Goal: Navigation & Orientation: Find specific page/section

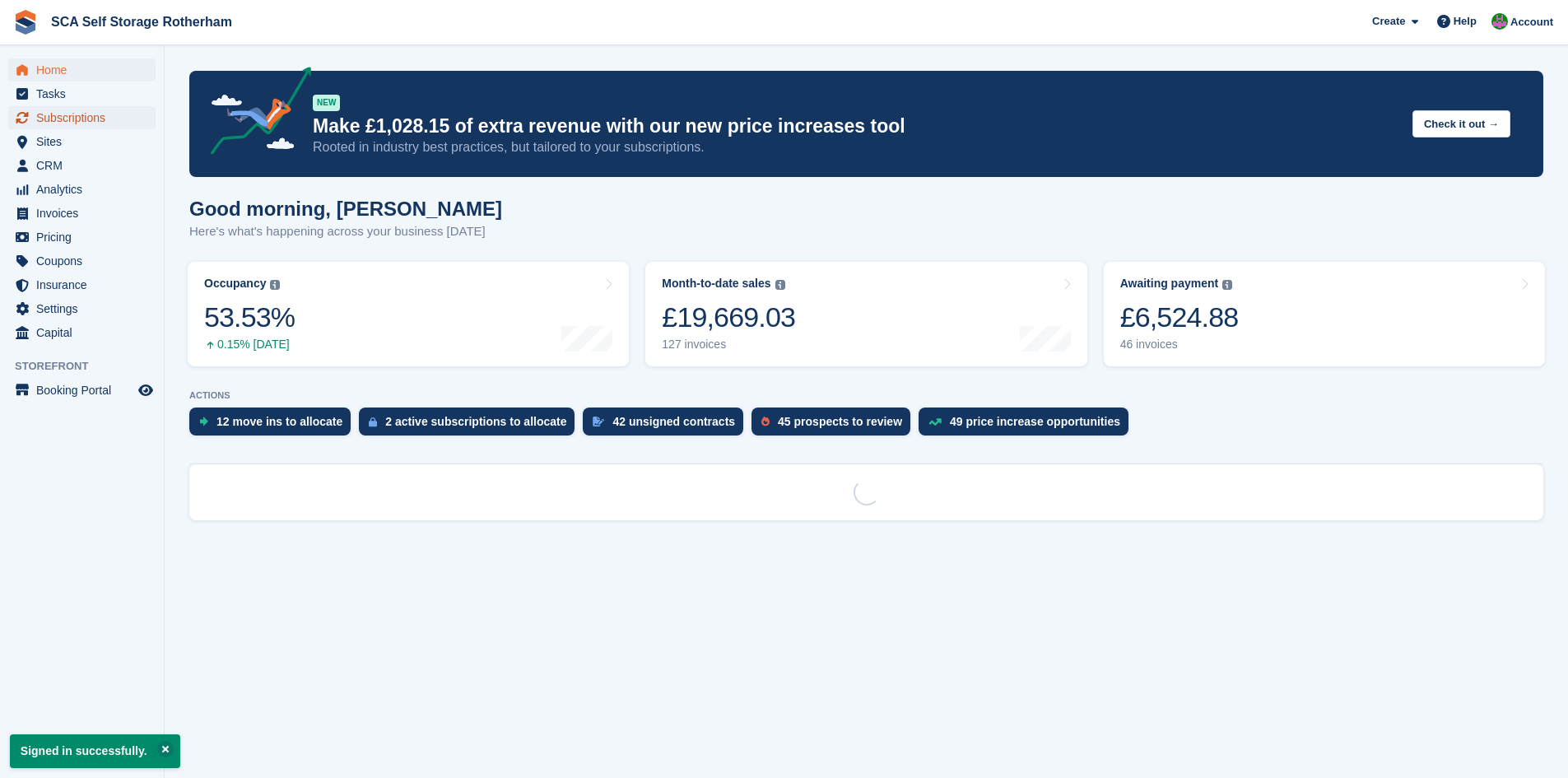
click at [64, 126] on span "Subscriptions" at bounding box center [85, 118] width 99 height 23
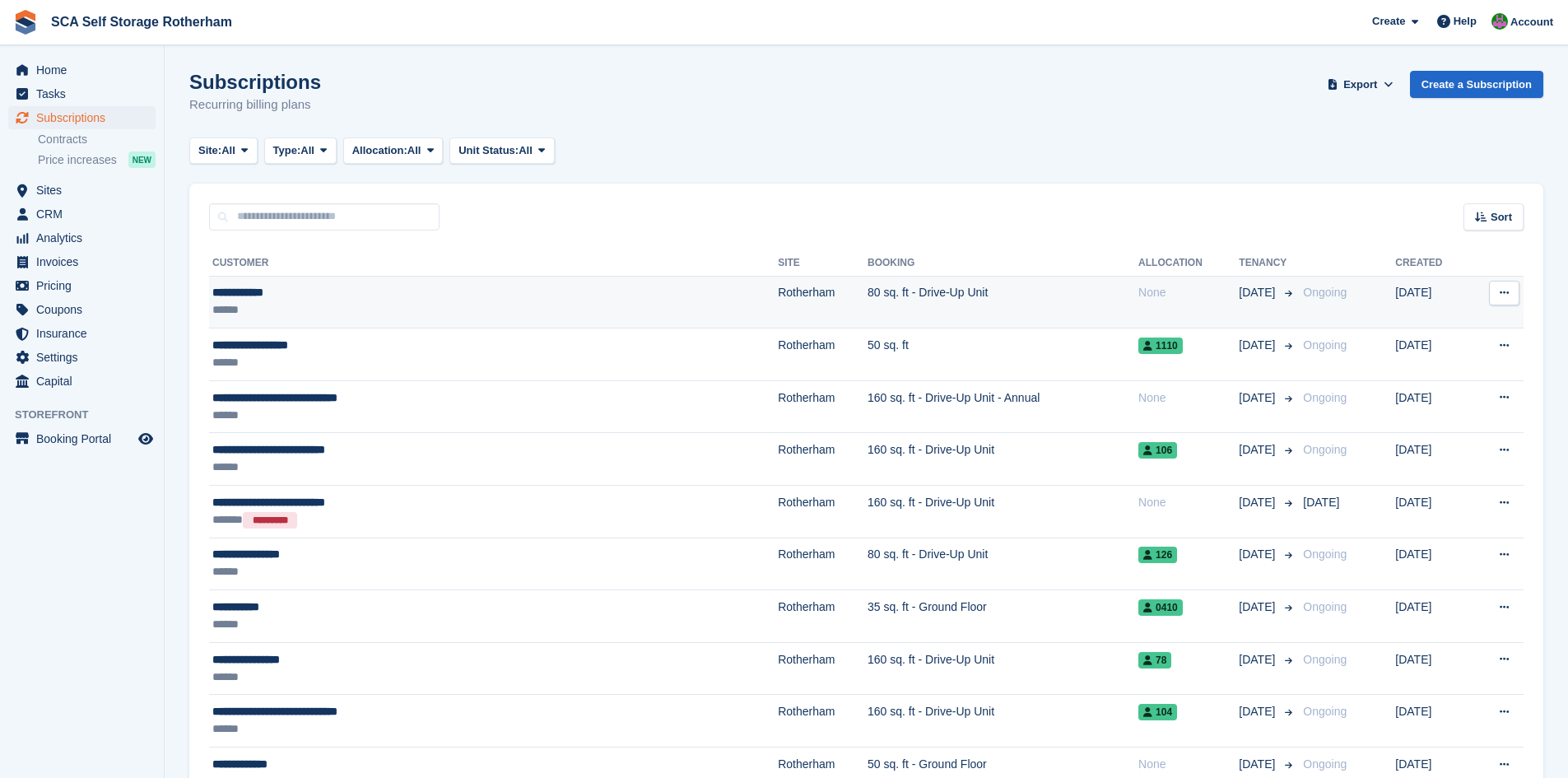
click at [453, 303] on div "******" at bounding box center [392, 310] width 359 height 17
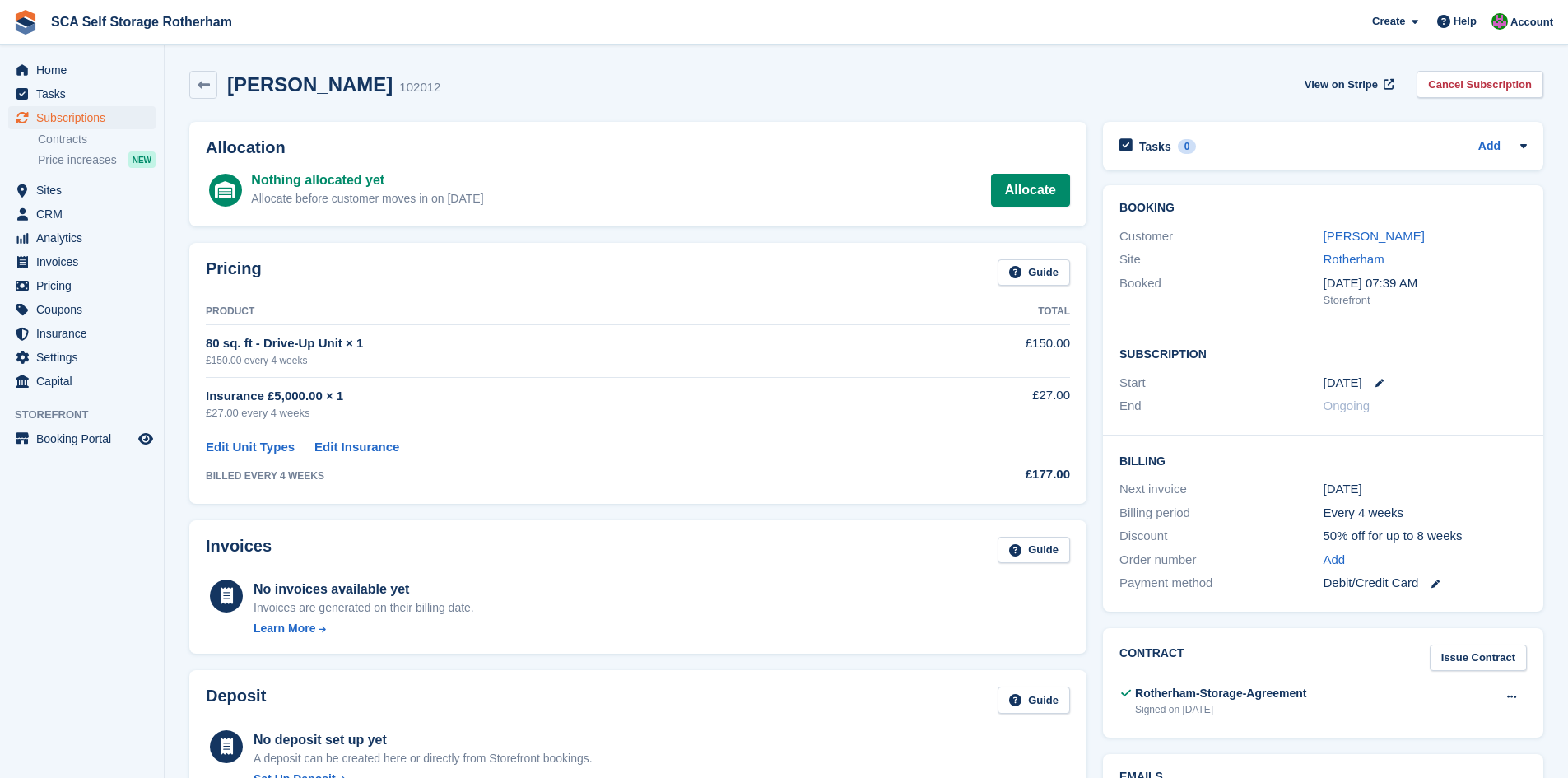
click at [721, 394] on div "Insurance £5,000.00 × 1" at bounding box center [556, 396] width 703 height 19
click at [72, 114] on span "Subscriptions" at bounding box center [85, 118] width 99 height 23
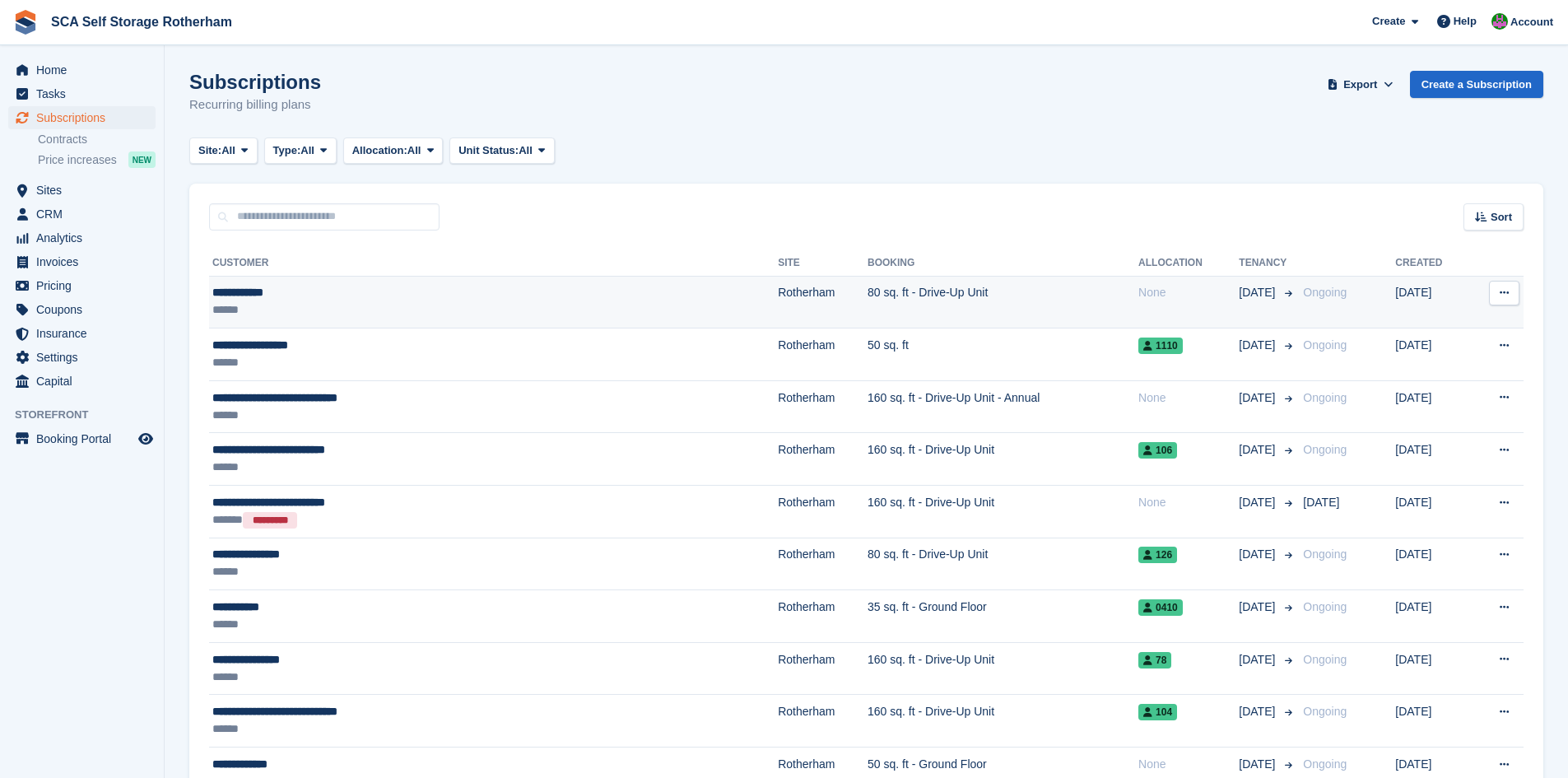
click at [778, 303] on td "Rotherham" at bounding box center [823, 302] width 90 height 52
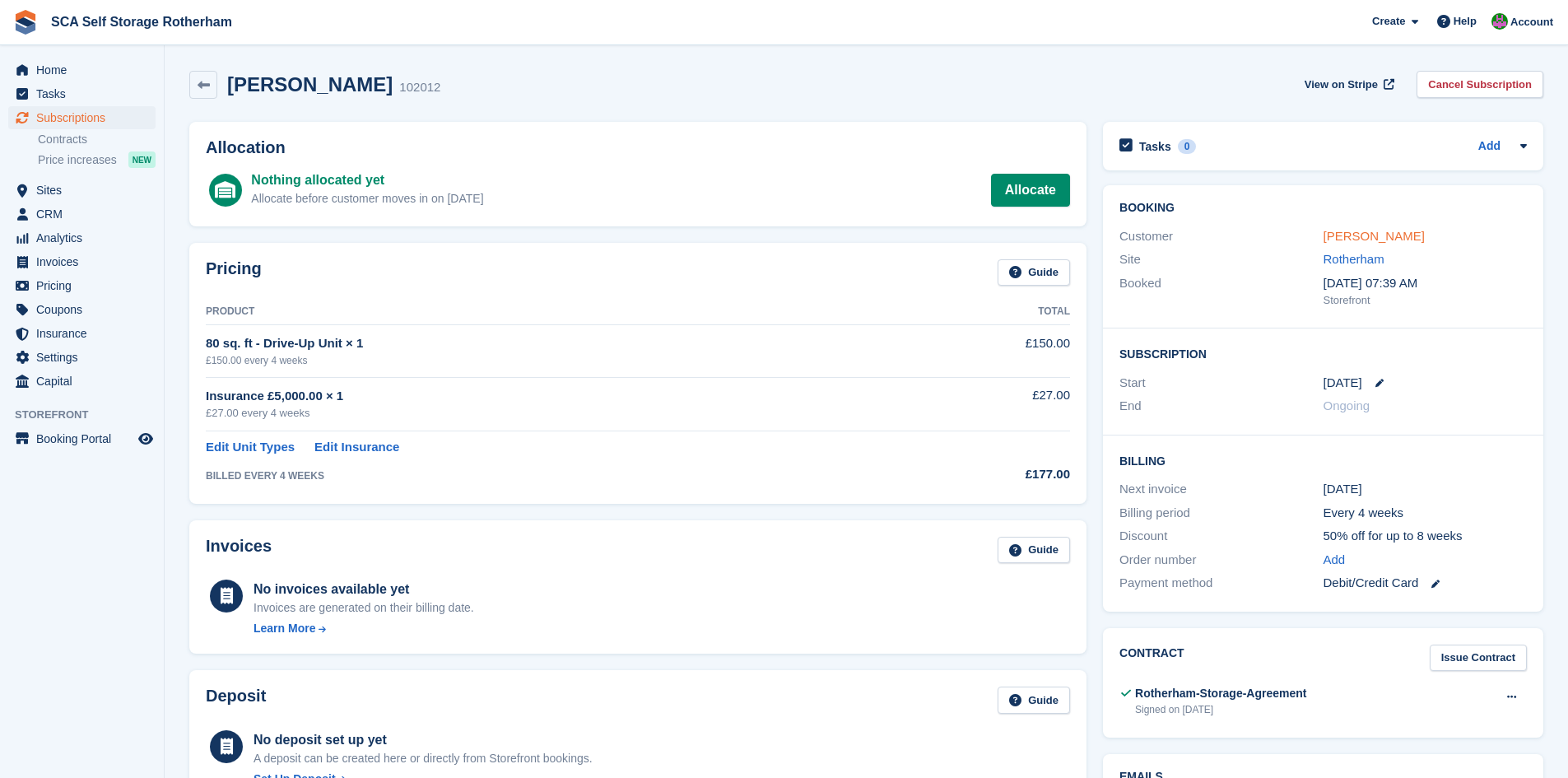
click at [1375, 232] on link "[PERSON_NAME]" at bounding box center [1374, 235] width 101 height 14
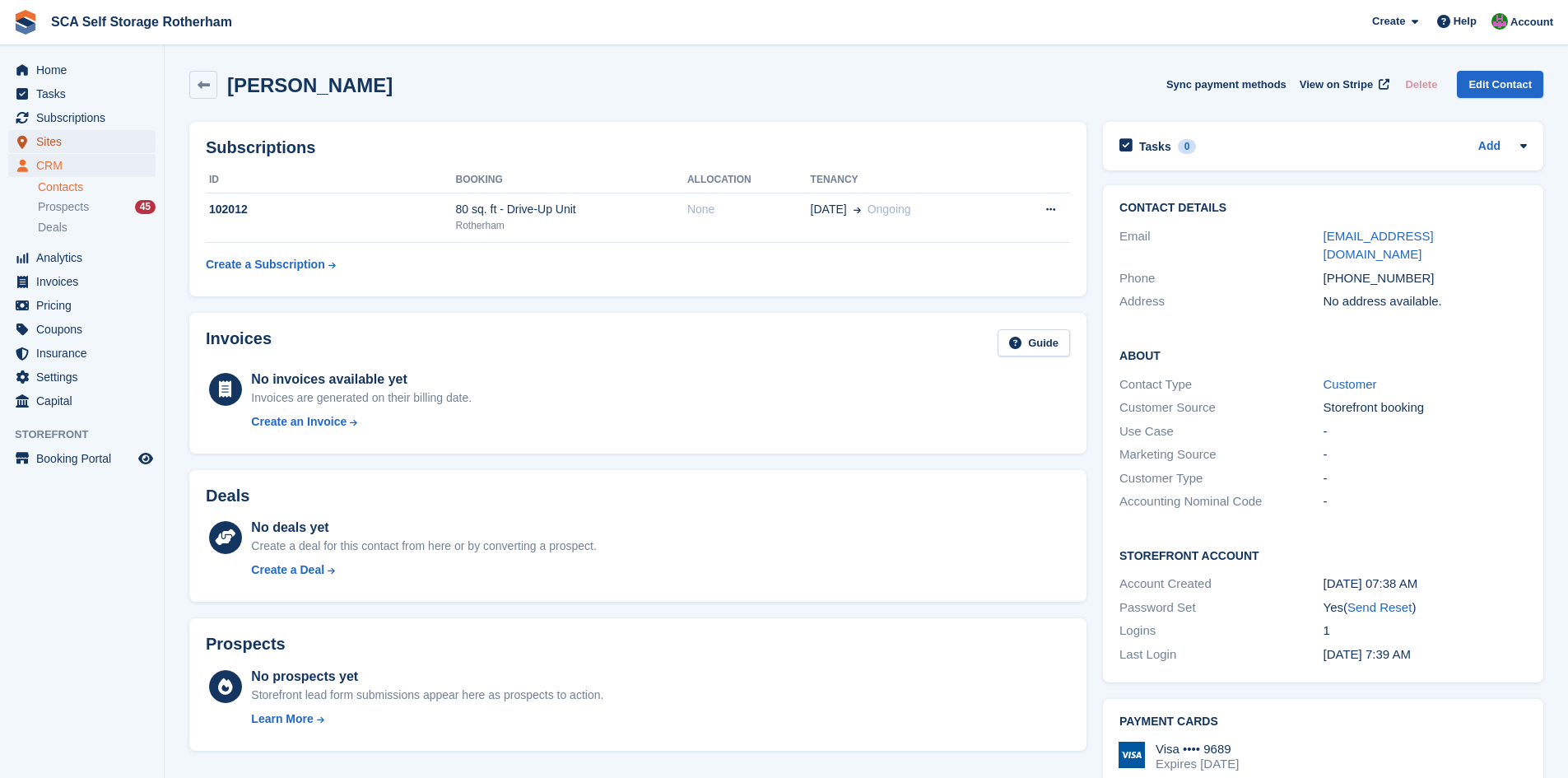
click at [69, 146] on span "Sites" at bounding box center [85, 141] width 99 height 23
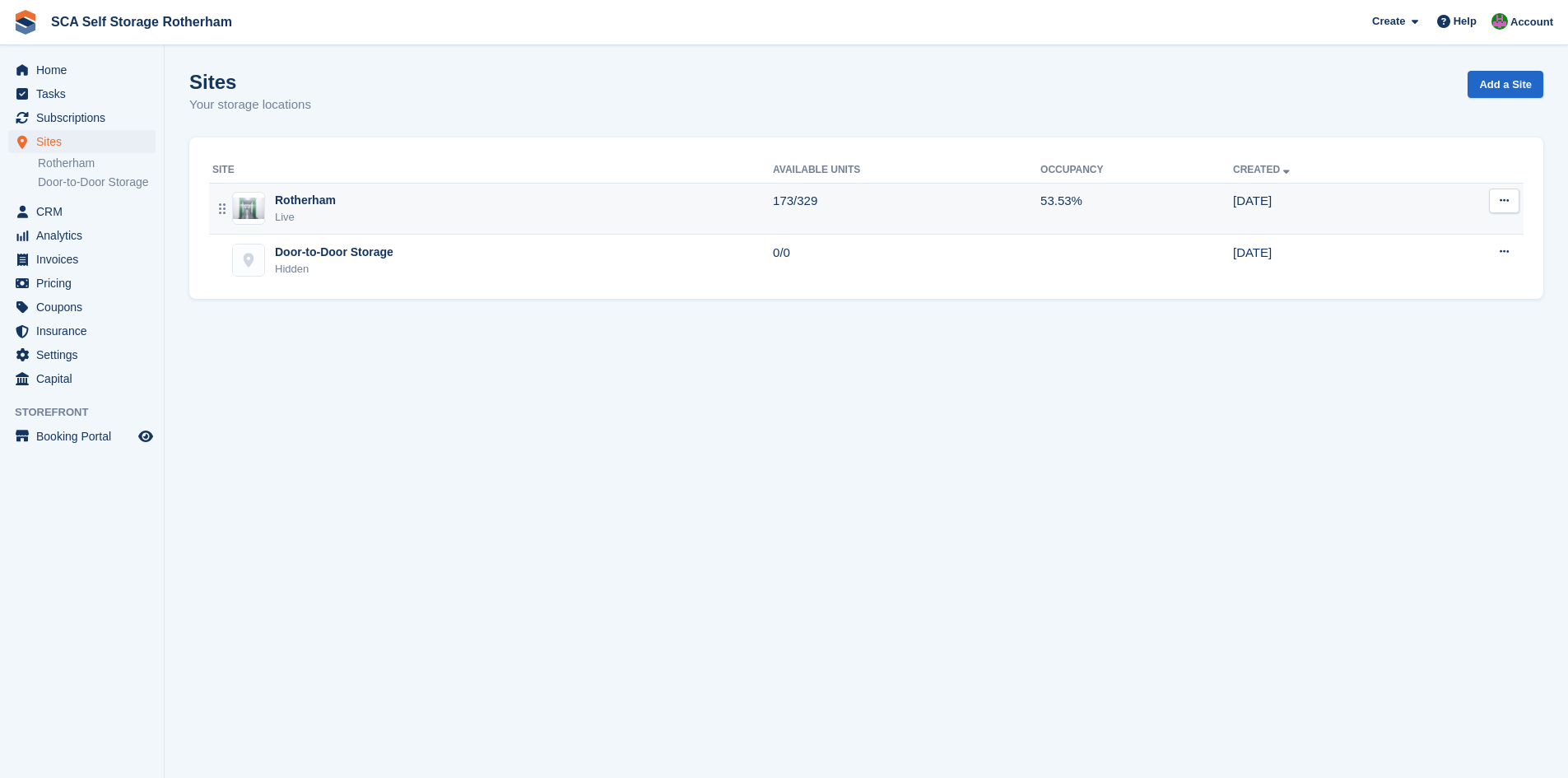
click at [293, 209] on div "Live" at bounding box center [305, 217] width 61 height 16
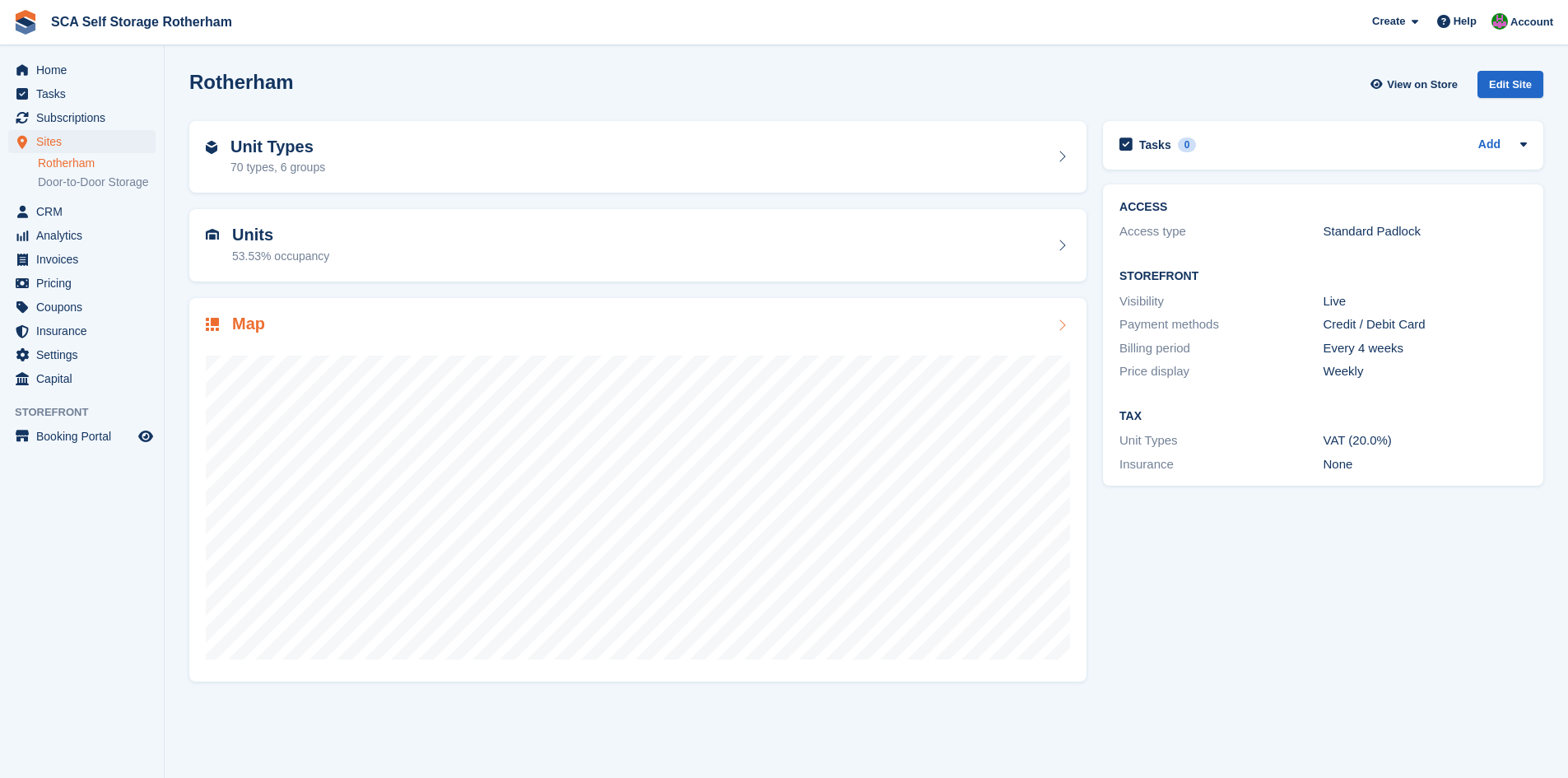
click at [267, 327] on div "Map" at bounding box center [638, 325] width 864 height 22
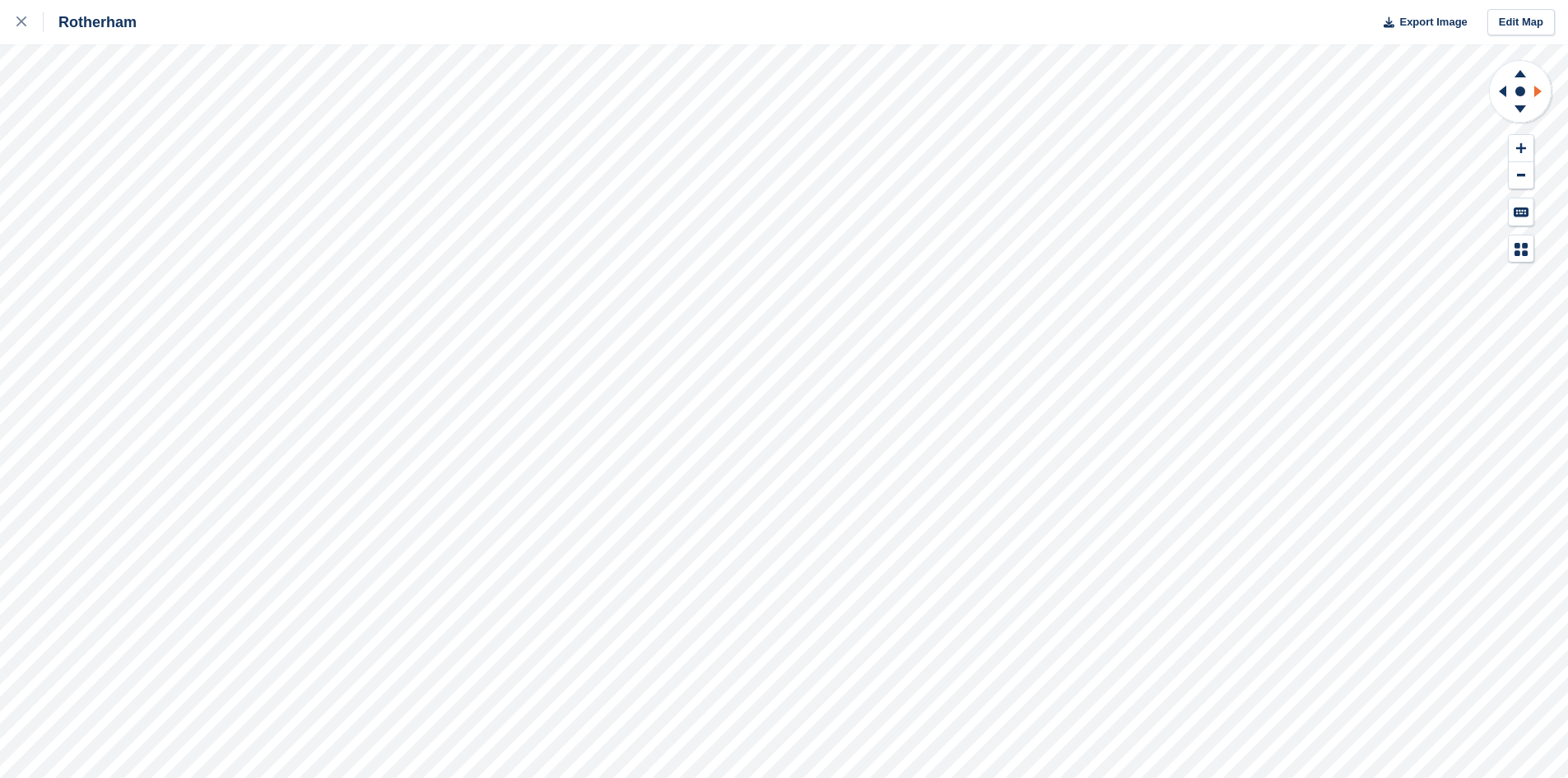
click at [1537, 91] on icon at bounding box center [1538, 91] width 8 height 12
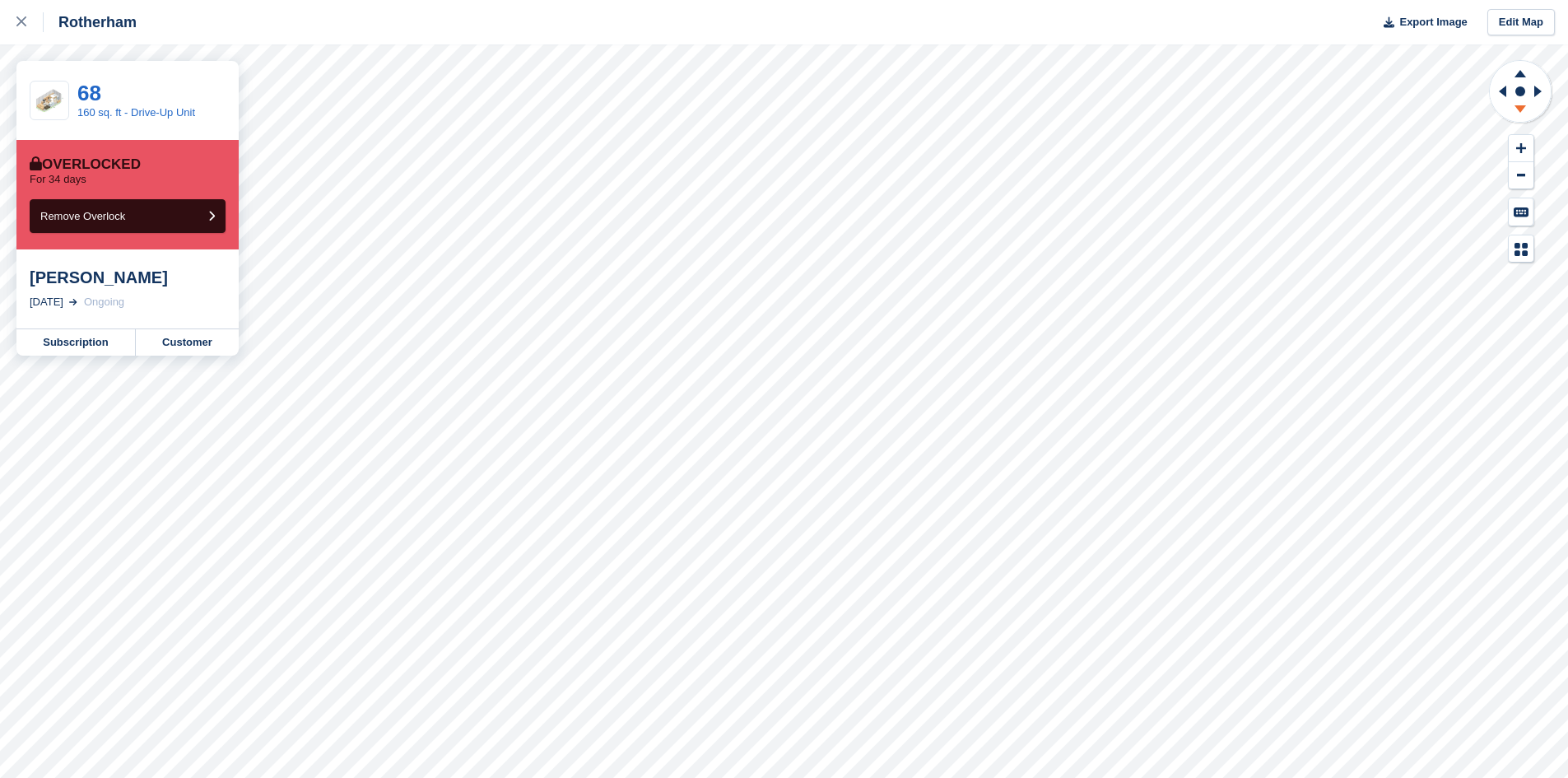
click at [1524, 113] on icon at bounding box center [1521, 110] width 43 height 20
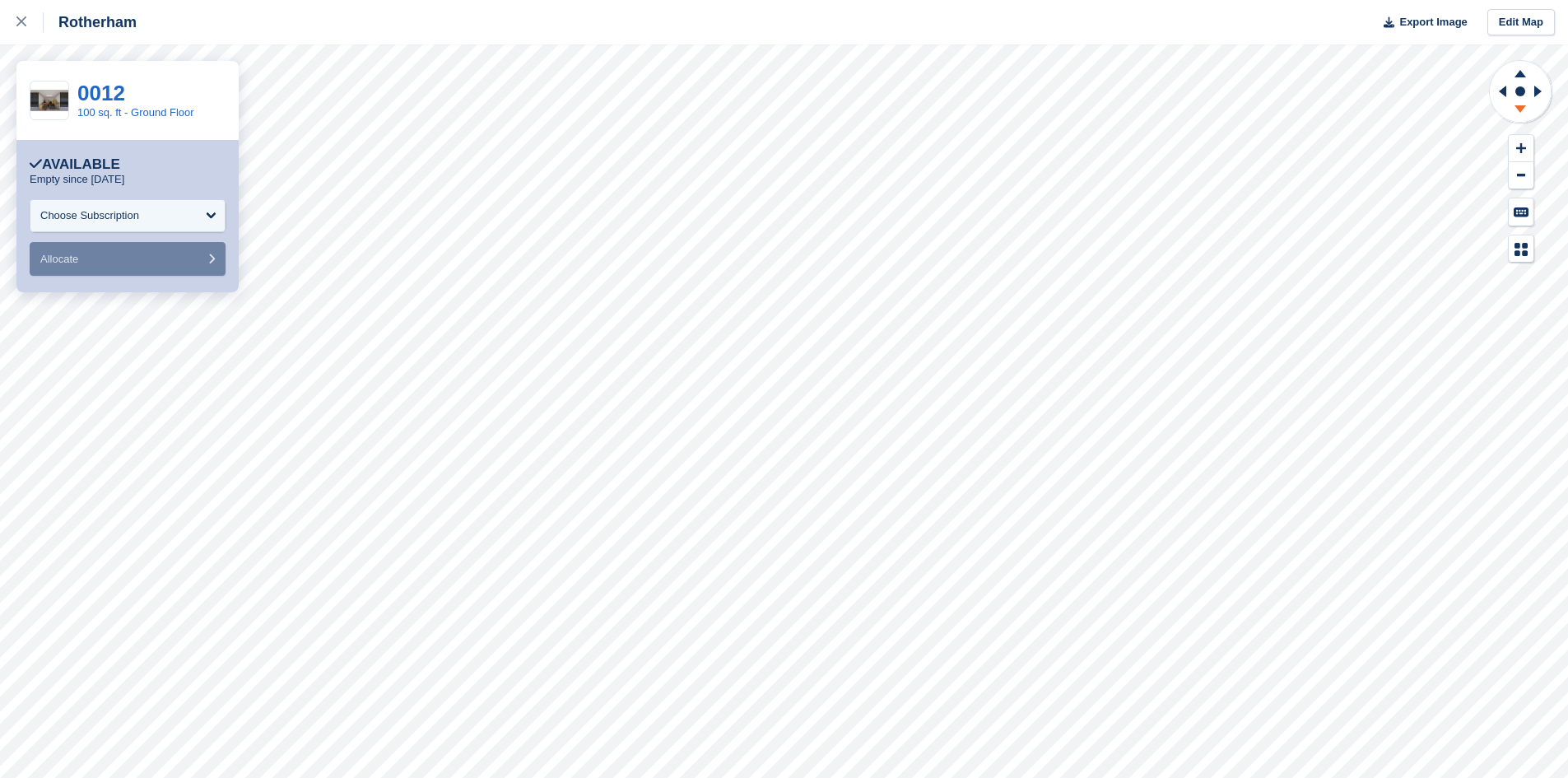
click at [1523, 109] on icon at bounding box center [1521, 109] width 12 height 8
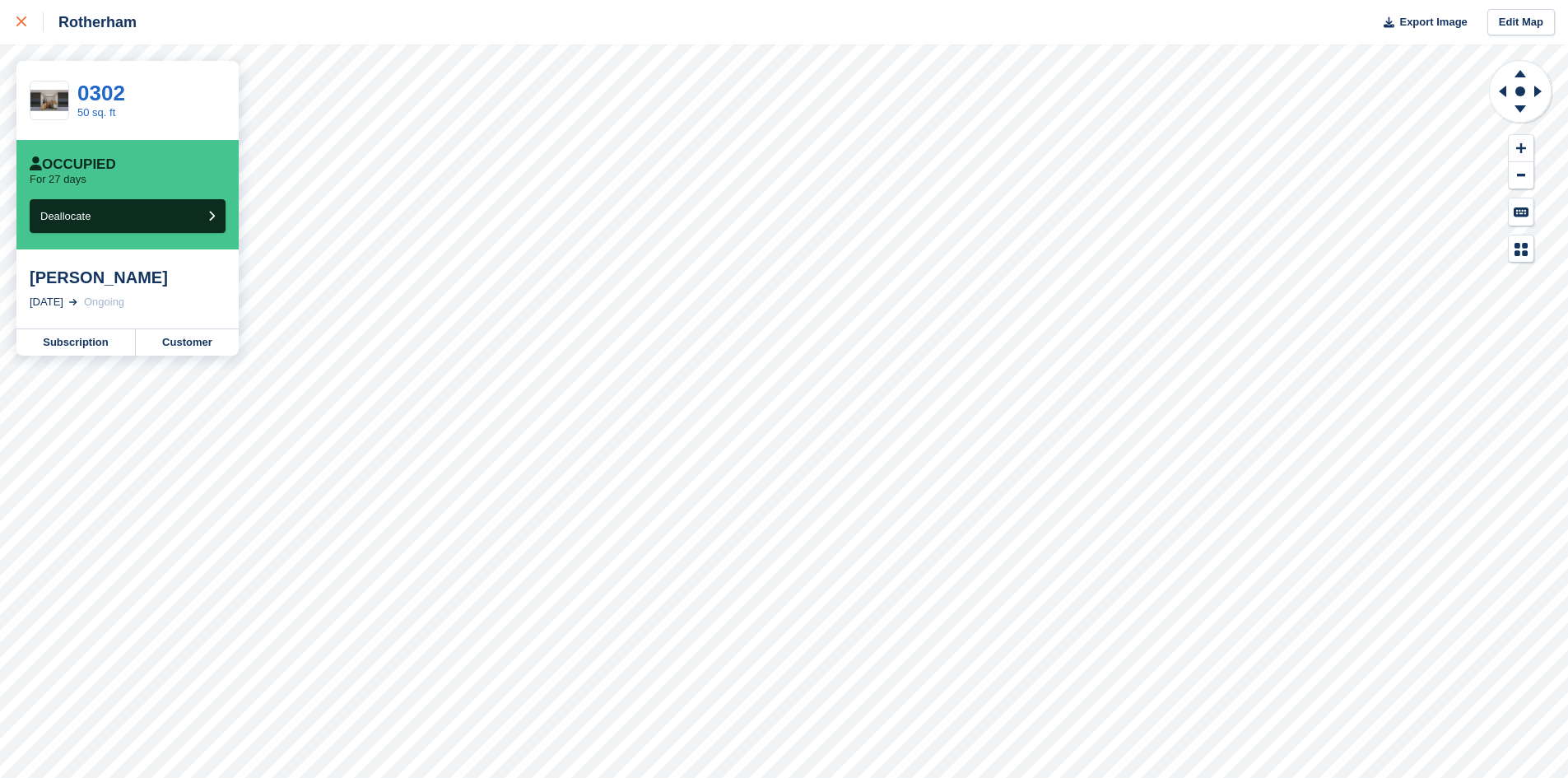
click at [20, 16] on div at bounding box center [30, 22] width 27 height 19
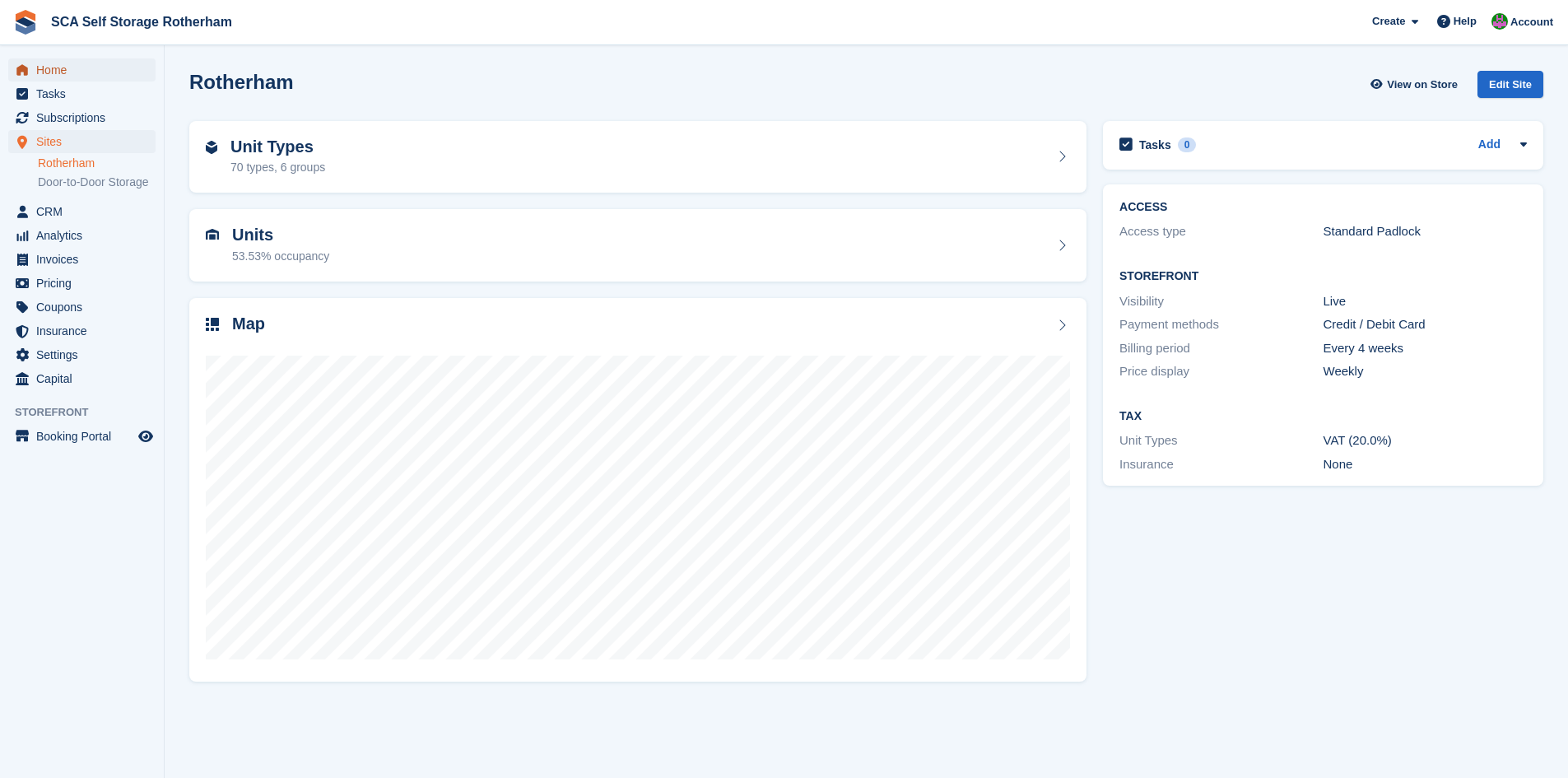
click at [94, 71] on span "Home" at bounding box center [85, 70] width 99 height 23
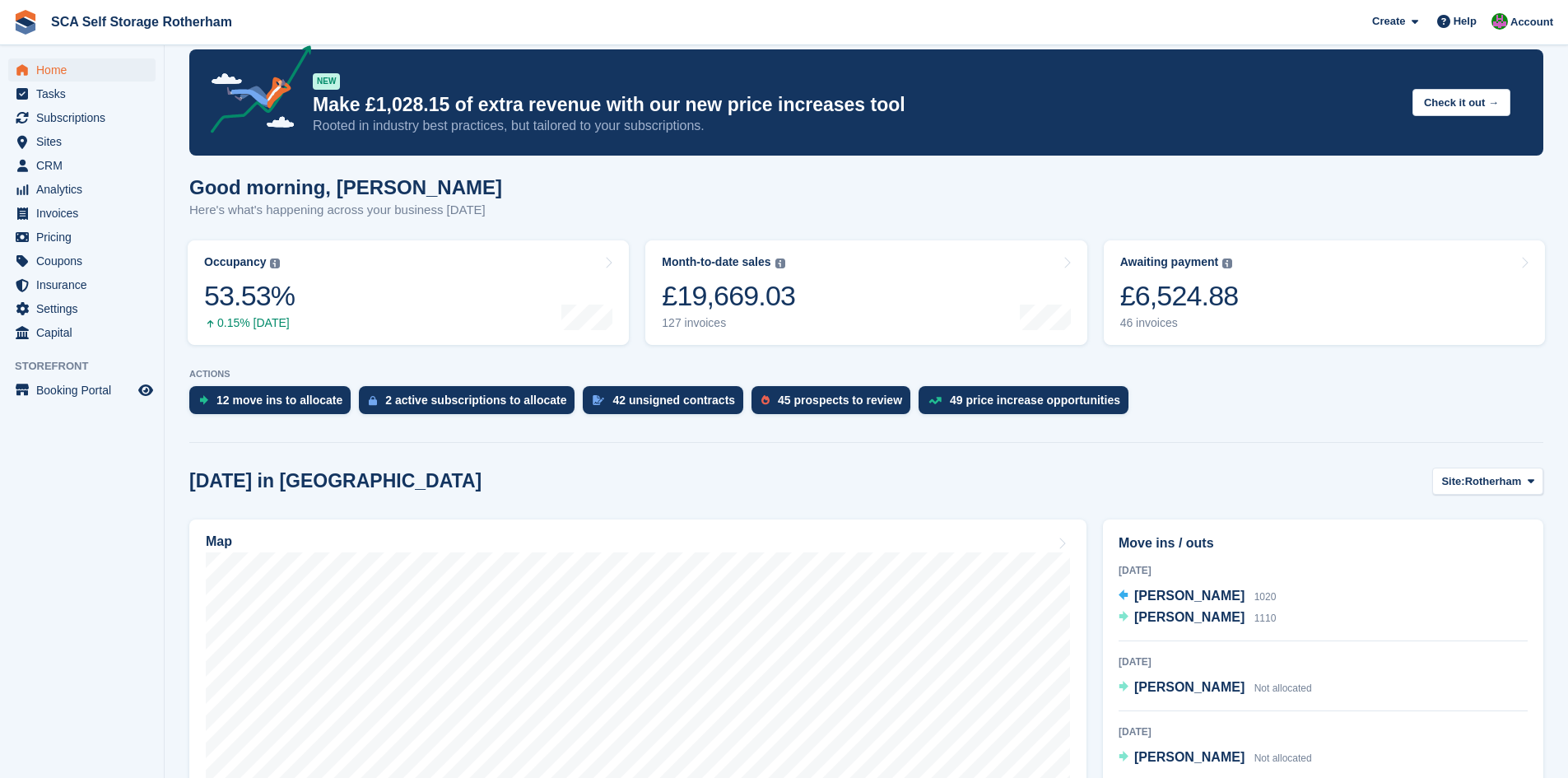
scroll to position [82, 0]
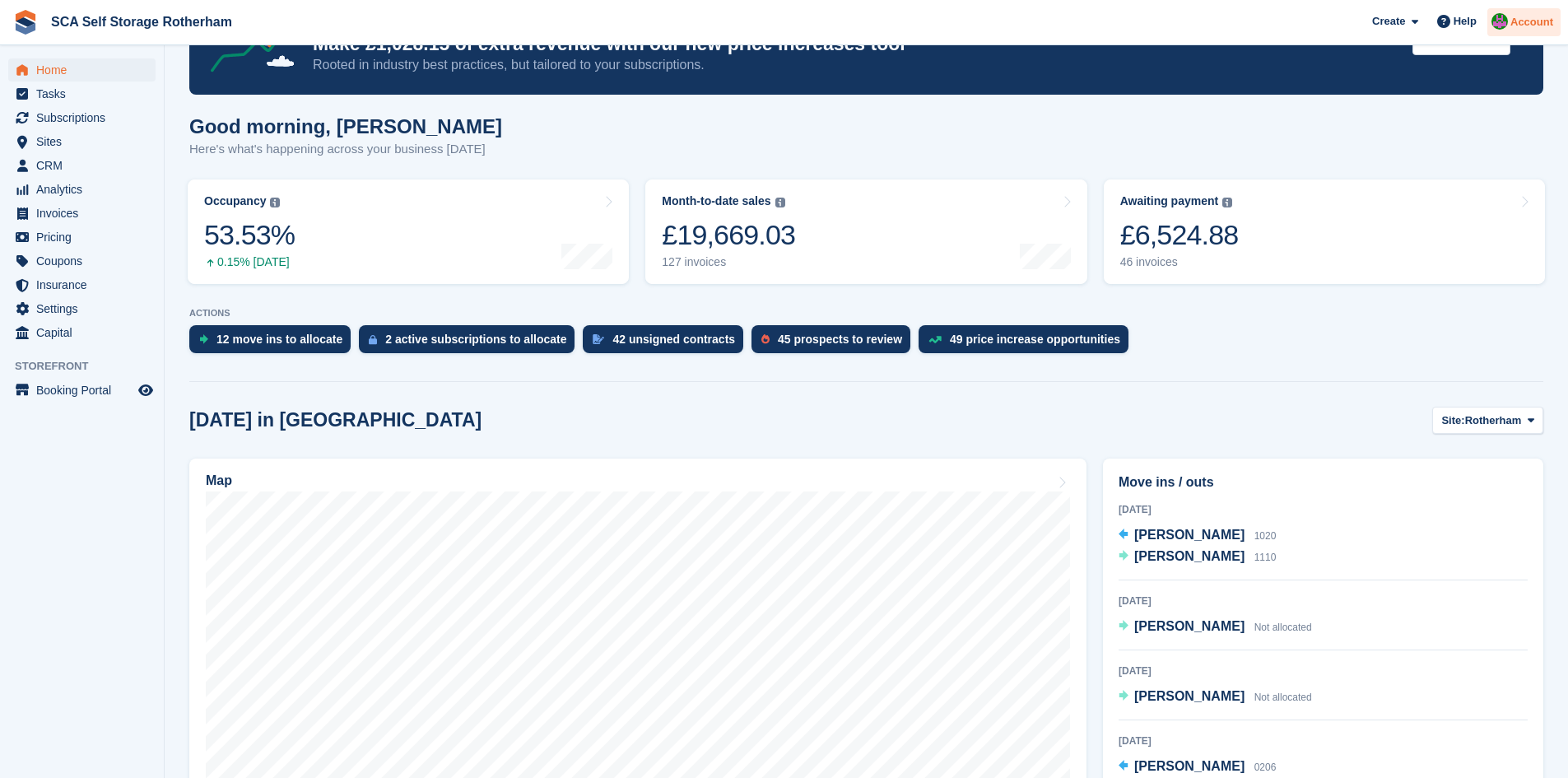
click at [1526, 29] on span "Account" at bounding box center [1532, 21] width 43 height 16
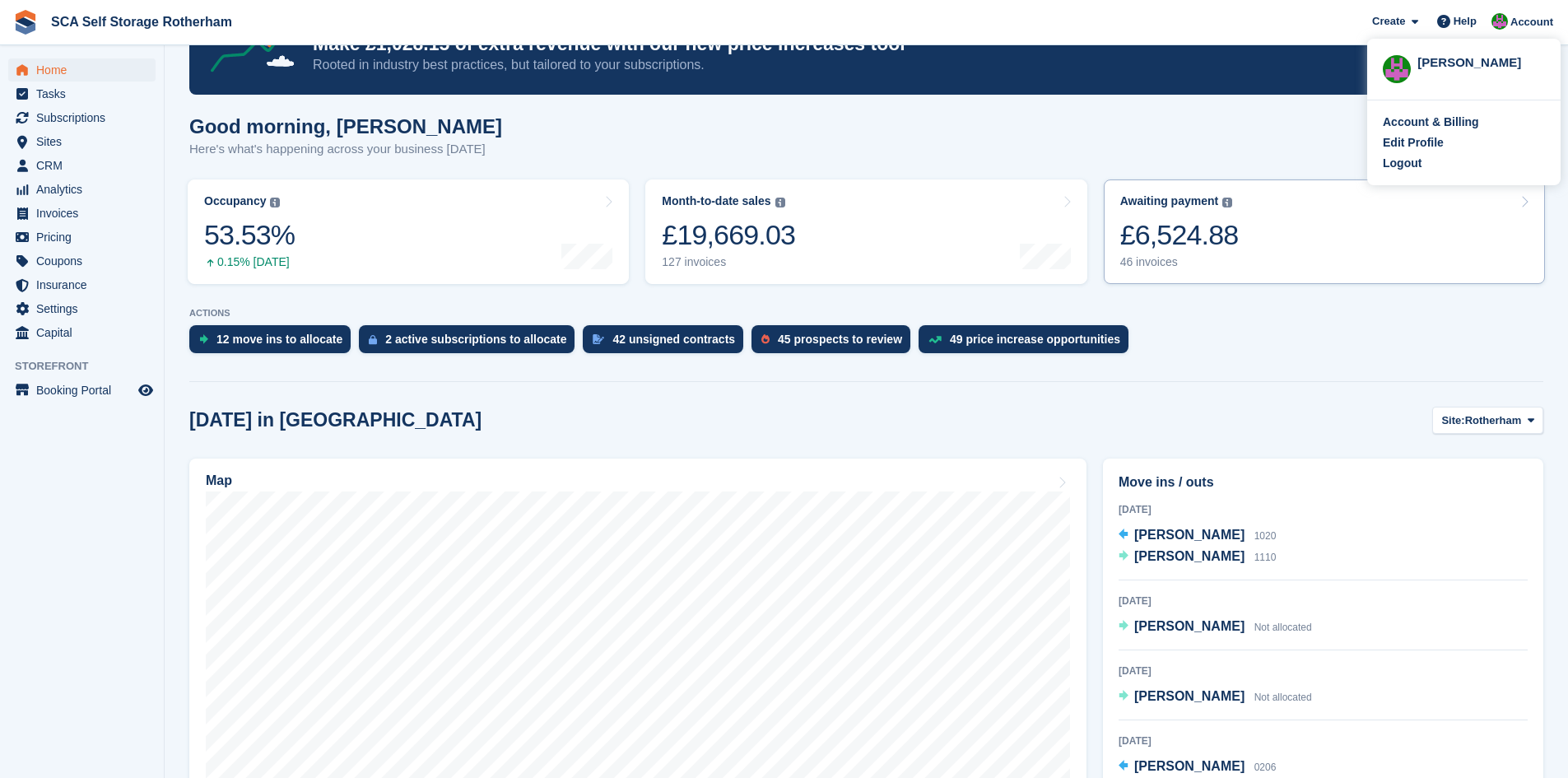
drag, startPoint x: 1402, startPoint y: 166, endPoint x: 1371, endPoint y: 180, distance: 34.0
click at [1401, 166] on div "Logout" at bounding box center [1402, 164] width 39 height 17
